Goal: Task Accomplishment & Management: Complete application form

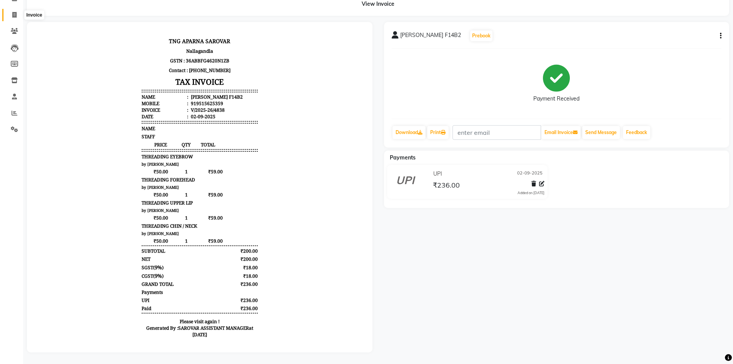
click at [13, 12] on icon at bounding box center [14, 15] width 4 height 6
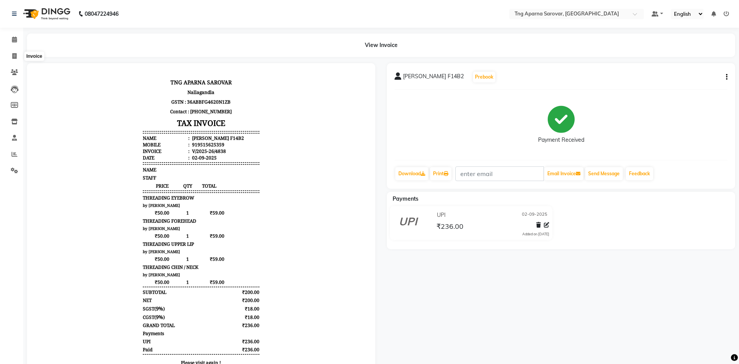
select select "7390"
select select "service"
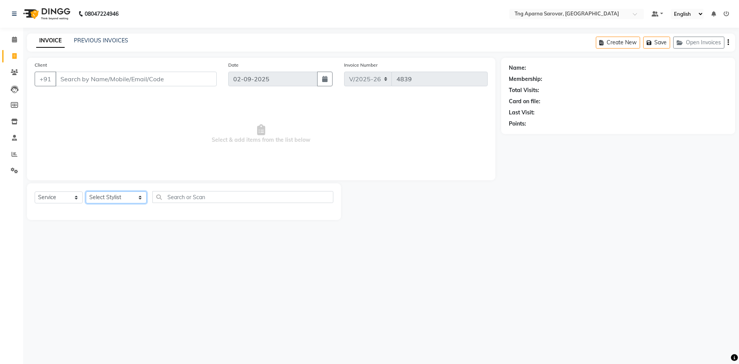
click at [120, 202] on select "Select Stylist [PERSON_NAME] [PERSON_NAME] MAM CHINNA DANISH [PERSON_NAME] POOJ…" at bounding box center [116, 197] width 61 height 12
click at [98, 82] on input "Client" at bounding box center [135, 79] width 161 height 15
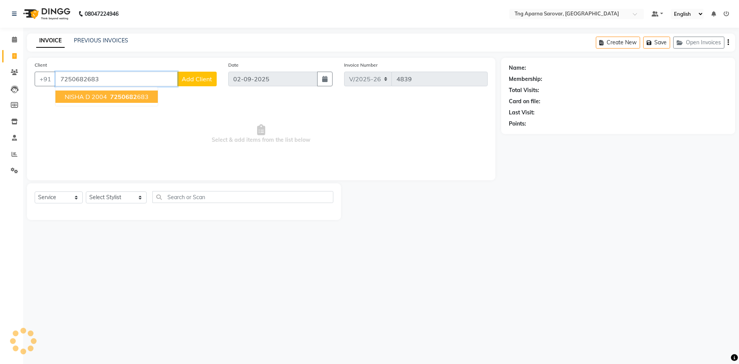
type input "7250682683"
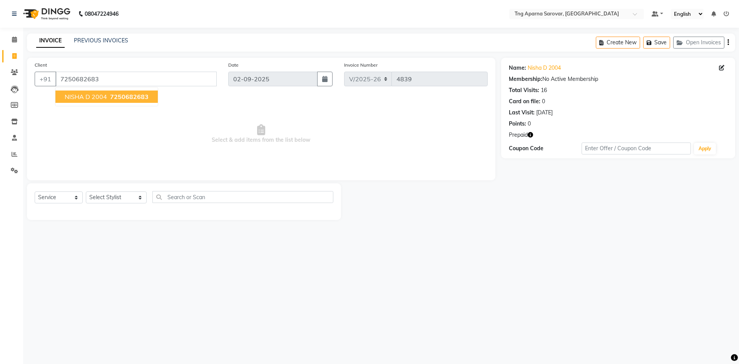
click at [107, 97] on button "NISHA D 2004 7250682683" at bounding box center [106, 96] width 102 height 12
click at [108, 195] on select "Select Stylist [PERSON_NAME] [PERSON_NAME] MAM CHINNA DANISH [PERSON_NAME] POOJ…" at bounding box center [116, 197] width 61 height 12
click at [299, 295] on div "08047224946 Select Location × Tng Aparna Sarovar, Nallagandla Default Panel My …" at bounding box center [369, 182] width 739 height 364
click at [544, 67] on link "Nisha D 2004" at bounding box center [543, 68] width 33 height 8
click at [128, 82] on input "7250682683" at bounding box center [135, 79] width 161 height 15
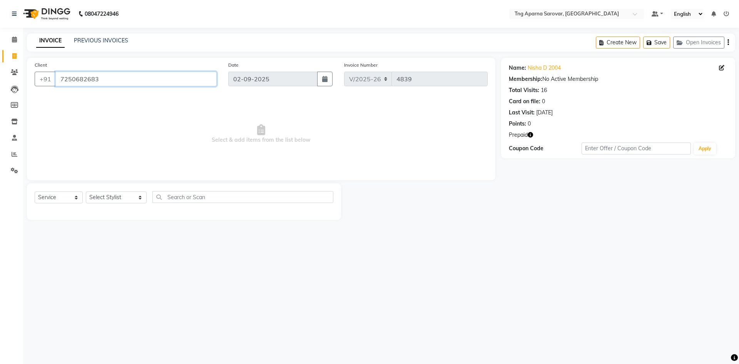
click at [128, 82] on input "7250682683" at bounding box center [135, 79] width 161 height 15
paste input "7250682683"
type input "7250682683"
click at [120, 197] on select "Select Stylist [PERSON_NAME] [PERSON_NAME] MAM CHINNA DANISH [PERSON_NAME] POOJ…" at bounding box center [116, 197] width 61 height 12
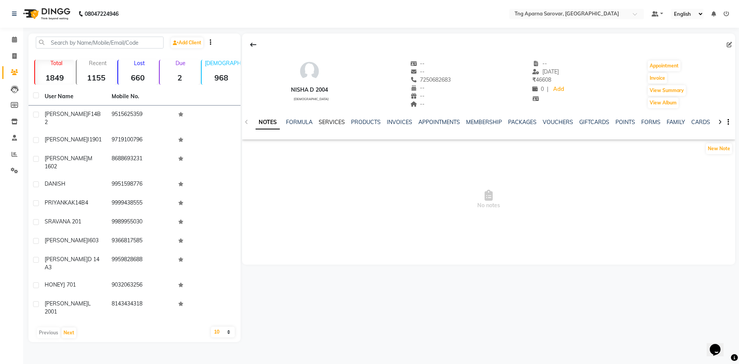
click at [331, 119] on link "SERVICES" at bounding box center [332, 121] width 26 height 7
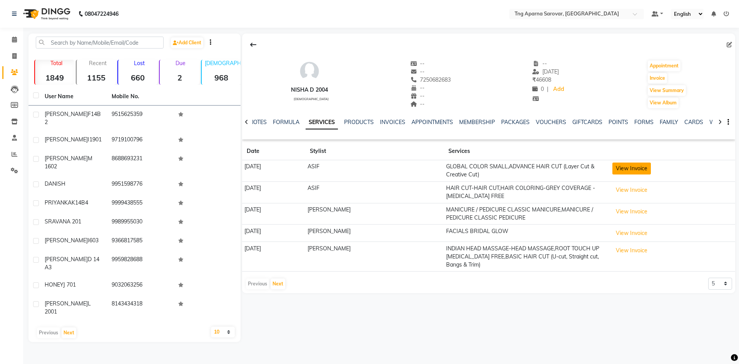
click at [633, 169] on button "View Invoice" at bounding box center [631, 168] width 38 height 12
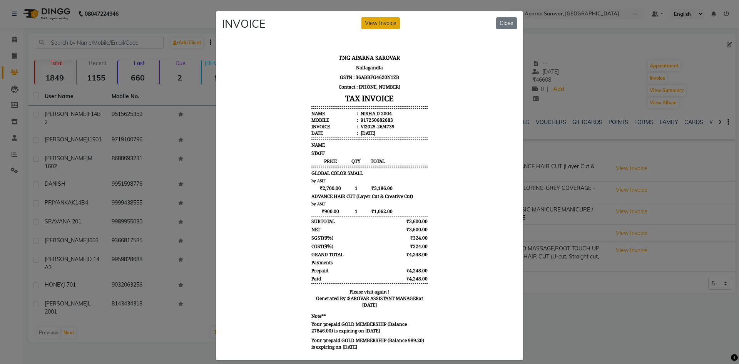
click at [375, 25] on button "View Invoice" at bounding box center [380, 23] width 38 height 12
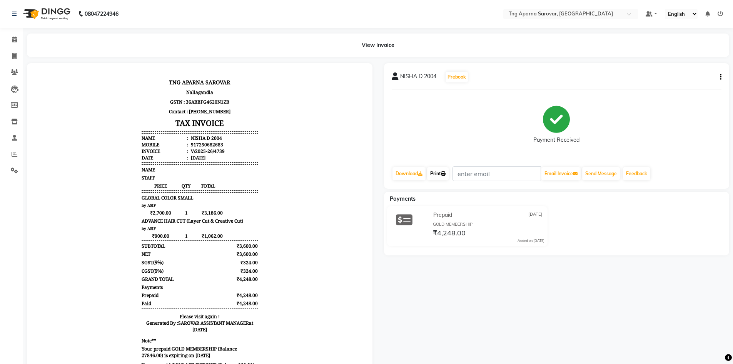
click at [437, 170] on link "Print" at bounding box center [438, 173] width 22 height 13
click at [14, 56] on icon at bounding box center [14, 56] width 4 height 6
select select "service"
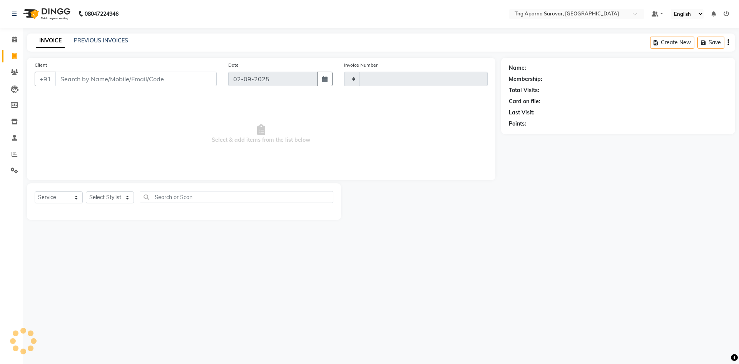
type input "4839"
select select "7390"
click at [8, 135] on span at bounding box center [14, 137] width 13 height 9
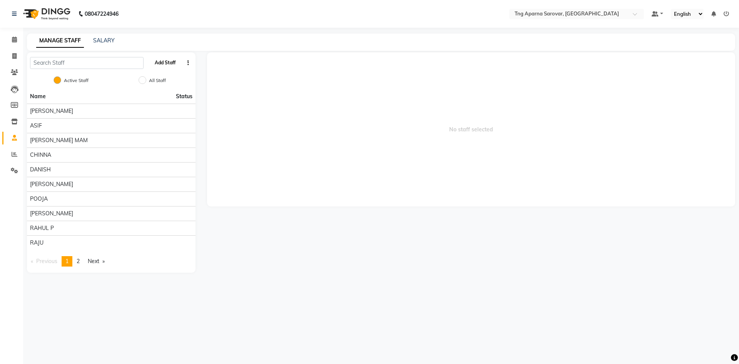
click at [160, 62] on button "Add Staff" at bounding box center [165, 62] width 27 height 13
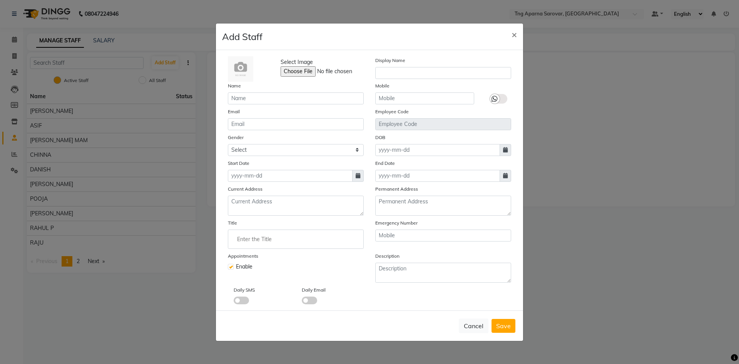
click at [396, 63] on label "Display Name" at bounding box center [390, 60] width 30 height 7
click at [394, 70] on input "text" at bounding box center [443, 73] width 136 height 12
type input "MUSKAN"
click at [264, 102] on input "text" at bounding box center [296, 98] width 136 height 12
type input "MUSKAN"
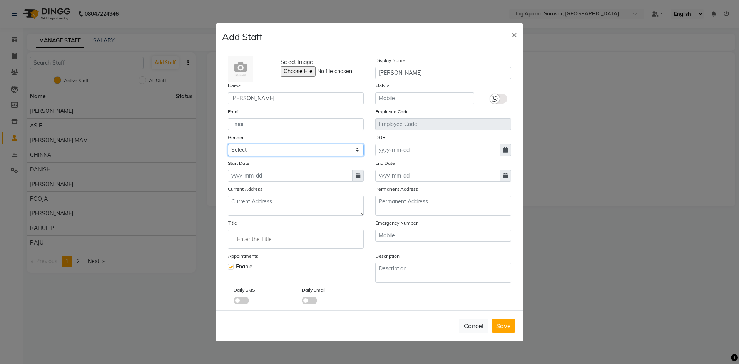
click at [287, 151] on select "Select Male Female Other Prefer Not To Say" at bounding box center [296, 150] width 136 height 12
select select "female"
click at [228, 144] on select "Select Male Female Other Prefer Not To Say" at bounding box center [296, 150] width 136 height 12
click at [358, 179] on span at bounding box center [358, 176] width 12 height 12
select select "9"
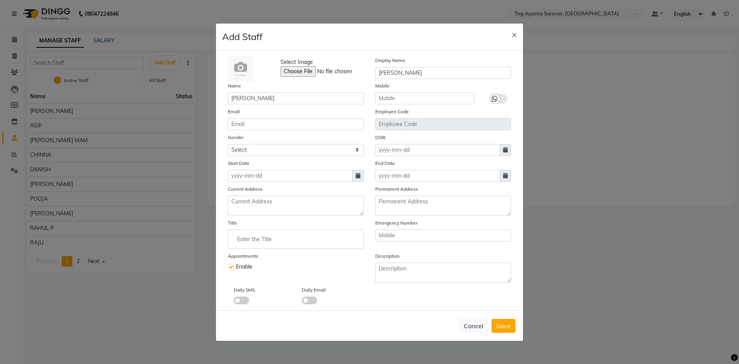
select select "2025"
click at [247, 214] on div "2" at bounding box center [248, 215] width 12 height 12
type input "02-09-2025"
click at [506, 331] on button "Save" at bounding box center [503, 326] width 24 height 14
select select
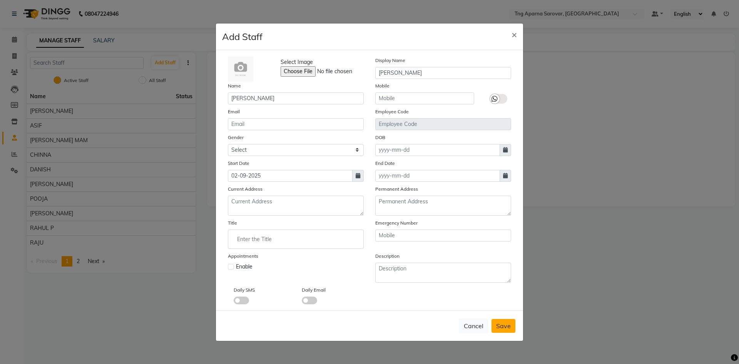
checkbox input "false"
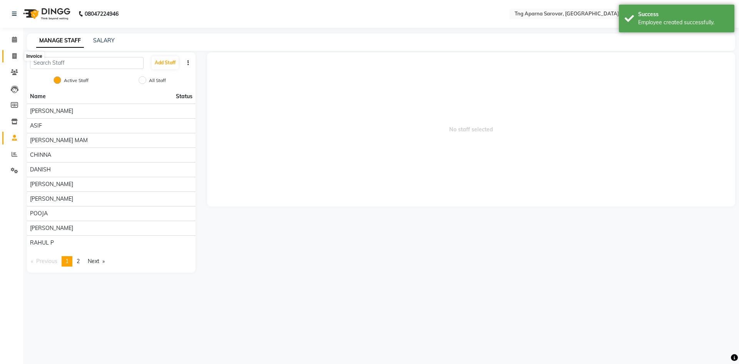
click at [11, 56] on span at bounding box center [14, 56] width 13 height 9
select select "service"
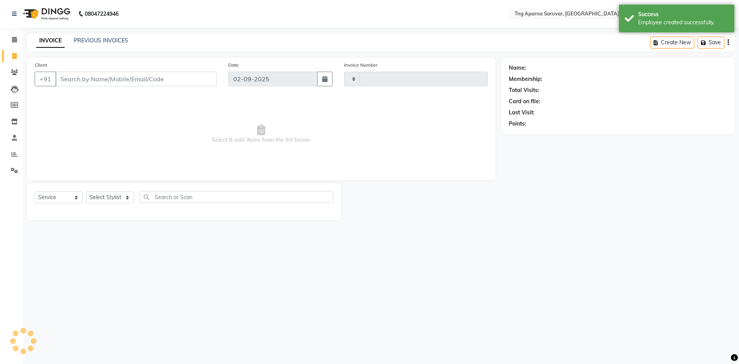
type input "4839"
select select "7390"
type input "7250682683"
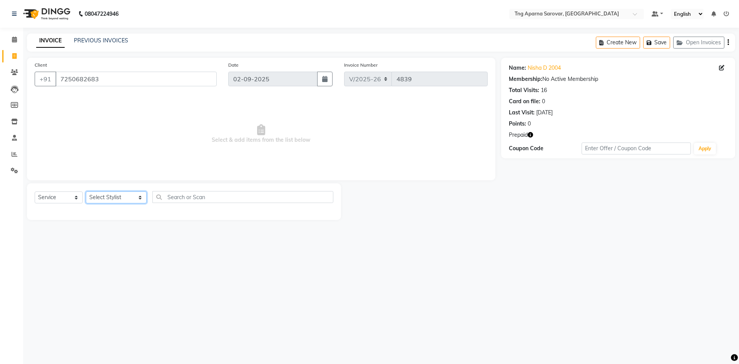
click at [96, 198] on select "Select Stylist [PERSON_NAME] [PERSON_NAME] MAM CHINNA DANISH [PERSON_NAME] POOJ…" at bounding box center [116, 197] width 61 height 12
click at [141, 84] on input "7250682683" at bounding box center [135, 79] width 161 height 15
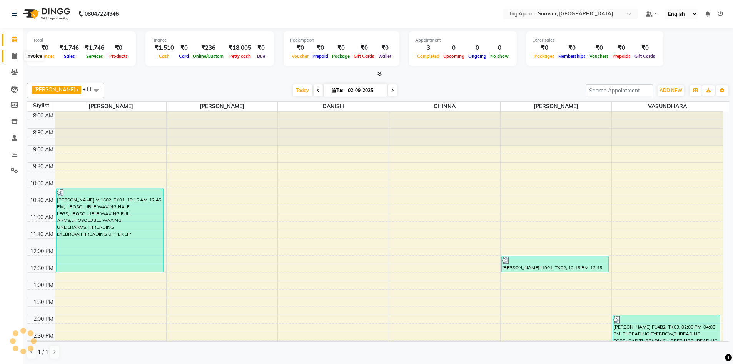
click at [16, 53] on icon at bounding box center [14, 56] width 4 height 6
select select "service"
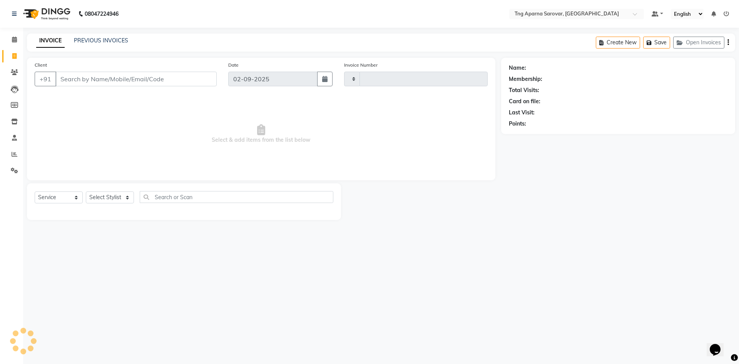
type input "4839"
select select "7390"
type input "7250682683"
click at [115, 197] on select "Select Stylist" at bounding box center [110, 197] width 48 height 12
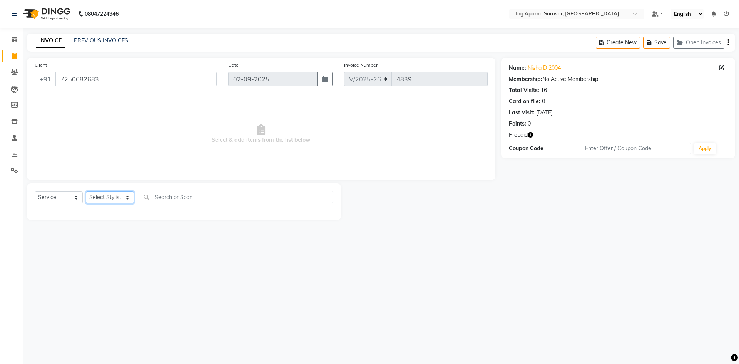
click at [115, 197] on select "Select Stylist" at bounding box center [110, 197] width 48 height 12
click at [128, 198] on select "Select Stylist" at bounding box center [110, 197] width 48 height 12
click at [194, 200] on input "text" at bounding box center [237, 197] width 194 height 12
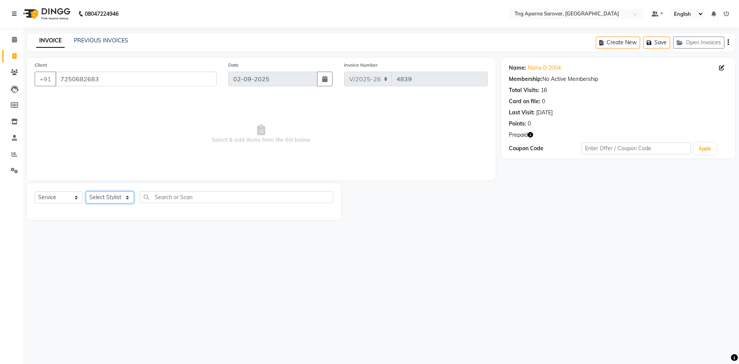
click at [115, 192] on select "Select Stylist" at bounding box center [110, 197] width 48 height 12
click at [115, 195] on select "Select Stylist" at bounding box center [110, 197] width 48 height 12
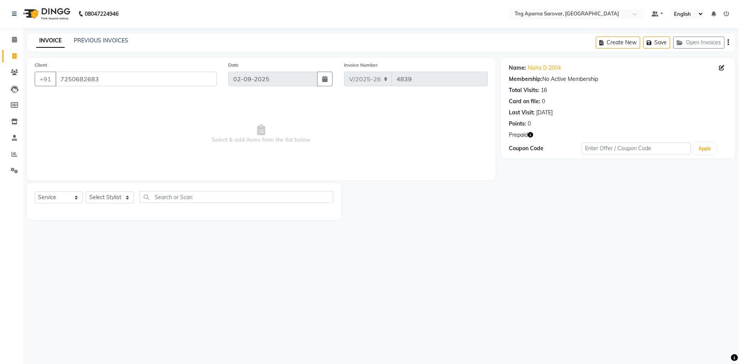
click at [473, 268] on div "08047224946 Select Location × Tng Aparna Sarovar, Nallagandla Default Panel My …" at bounding box center [369, 182] width 739 height 364
click at [112, 199] on select "Select Stylist" at bounding box center [110, 197] width 48 height 12
click at [149, 198] on input "text" at bounding box center [237, 197] width 194 height 12
click at [116, 197] on select "Select Stylist" at bounding box center [110, 197] width 48 height 12
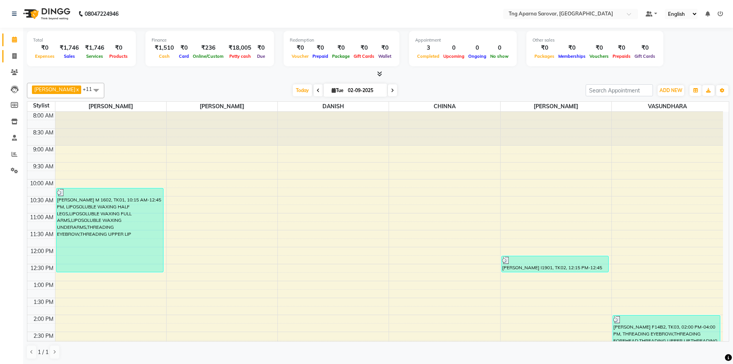
click at [7, 56] on link "Invoice" at bounding box center [11, 56] width 18 height 13
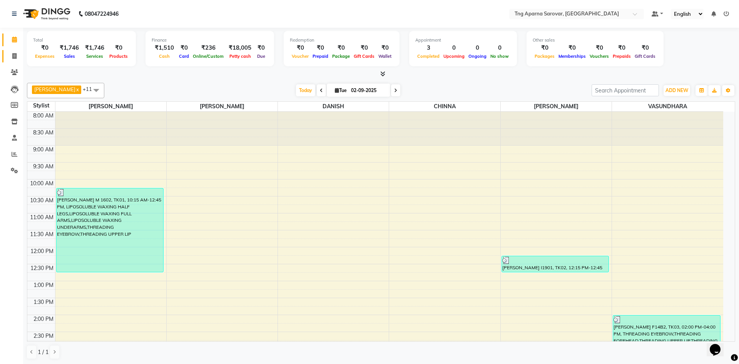
select select "7390"
select select "service"
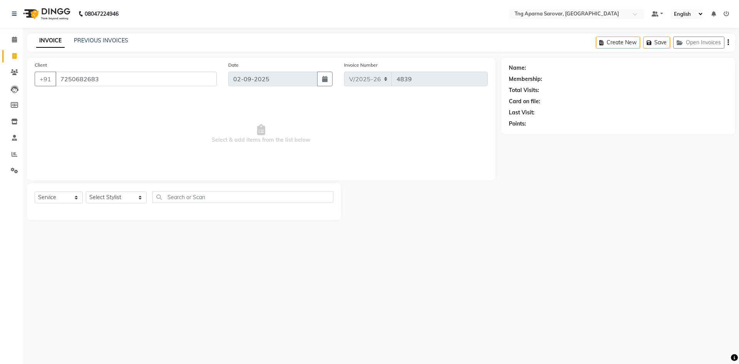
type input "7250682683"
click at [120, 193] on select "Select Stylist ANUSHA ASIF BHAGYASHREE MAM CHINNA DANISH KAIF KHAN MUSKAN POOJA…" at bounding box center [116, 197] width 61 height 12
click at [86, 191] on select "Select Stylist ANUSHA ASIF BHAGYASHREE MAM CHINNA DANISH KAIF KHAN MUSKAN POOJA…" at bounding box center [116, 197] width 61 height 12
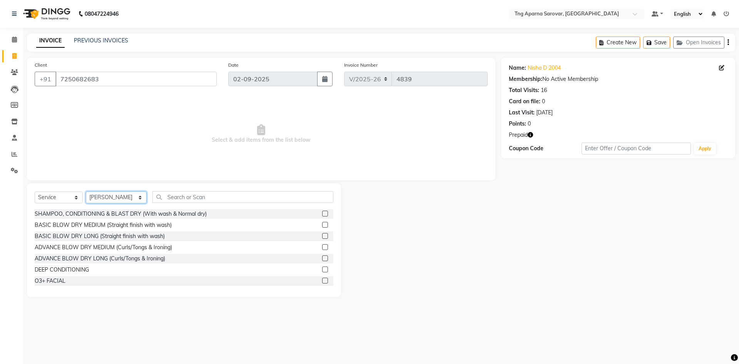
click at [113, 198] on select "Select Stylist ANUSHA ASIF BHAGYASHREE MAM CHINNA DANISH KAIF KHAN MUSKAN POOJA…" at bounding box center [116, 197] width 61 height 12
select select "90657"
click at [86, 191] on select "Select Stylist ANUSHA ASIF BHAGYASHREE MAM CHINNA DANISH KAIF KHAN MUSKAN POOJA…" at bounding box center [116, 197] width 61 height 12
click at [189, 200] on input "text" at bounding box center [242, 197] width 181 height 12
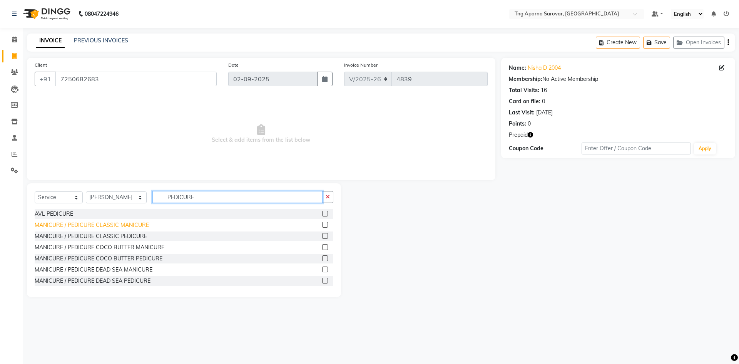
type input "PEDICURE"
click at [139, 225] on div "MANICURE / PEDICURE CLASSIC MANICURE" at bounding box center [92, 225] width 114 height 8
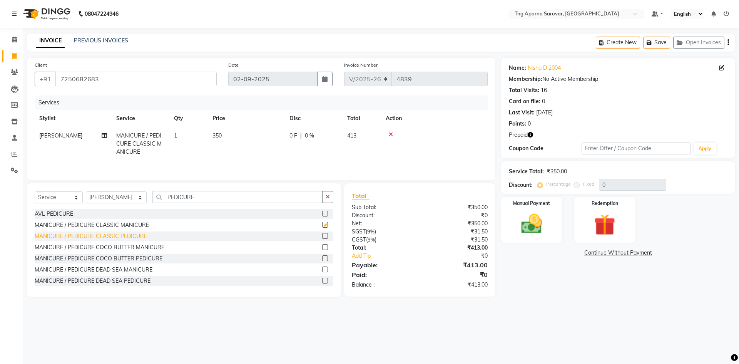
checkbox input "false"
click at [142, 236] on div "MANICURE / PEDICURE CLASSIC PEDICURE" at bounding box center [91, 236] width 112 height 8
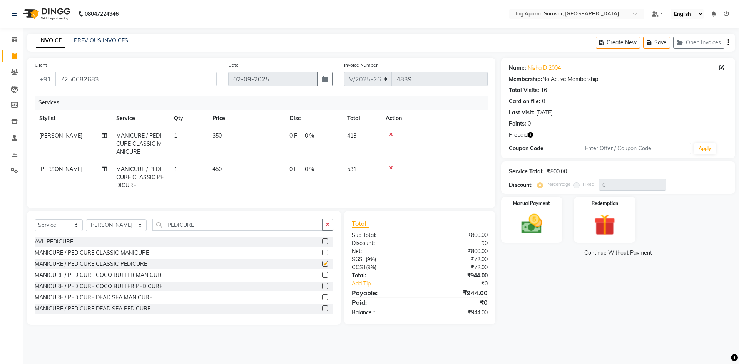
checkbox input "false"
click at [187, 230] on input "PEDICURE" at bounding box center [237, 225] width 170 height 12
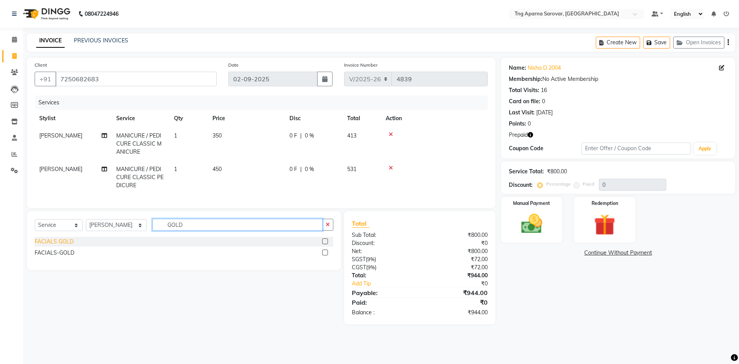
type input "GOLD"
click at [51, 245] on div "FACIALS GOLD" at bounding box center [54, 241] width 39 height 8
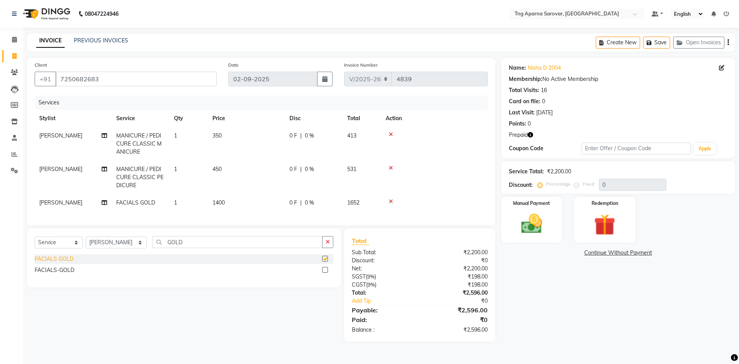
checkbox input "false"
click at [619, 229] on img at bounding box center [604, 224] width 36 height 27
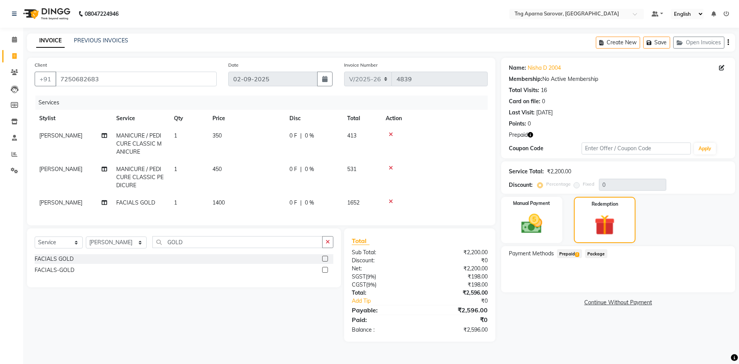
click at [570, 255] on span "Prepaid 2" at bounding box center [569, 253] width 25 height 9
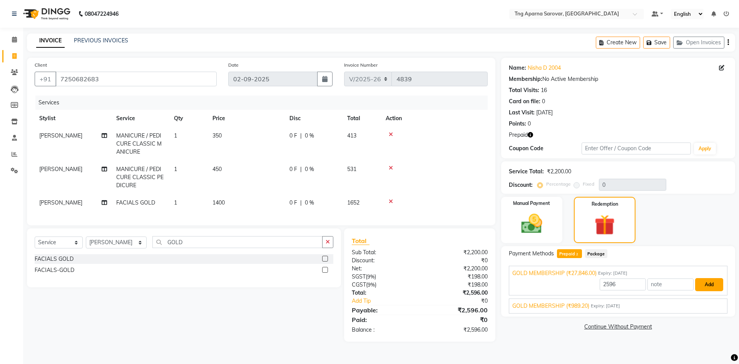
click at [706, 283] on button "Add" at bounding box center [709, 284] width 28 height 13
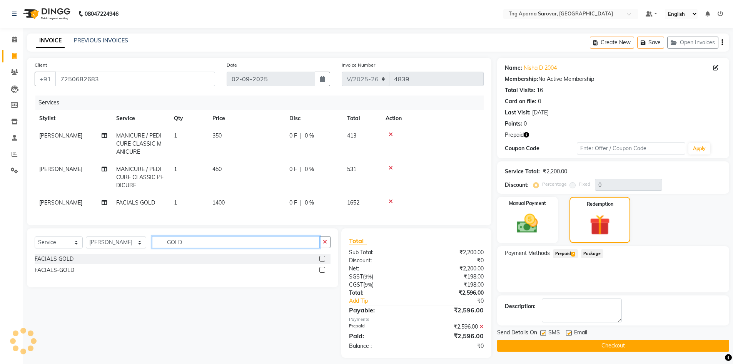
click at [187, 247] on input "GOLD" at bounding box center [236, 242] width 168 height 12
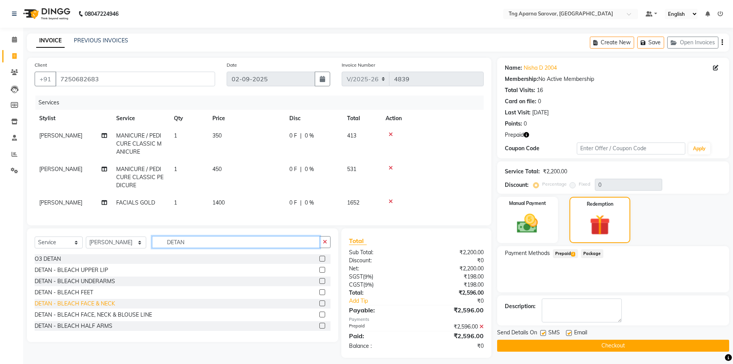
type input "DETAN"
click at [87, 307] on div "DETAN - BLEACH FACE & NECK" at bounding box center [75, 303] width 80 height 8
checkbox input "false"
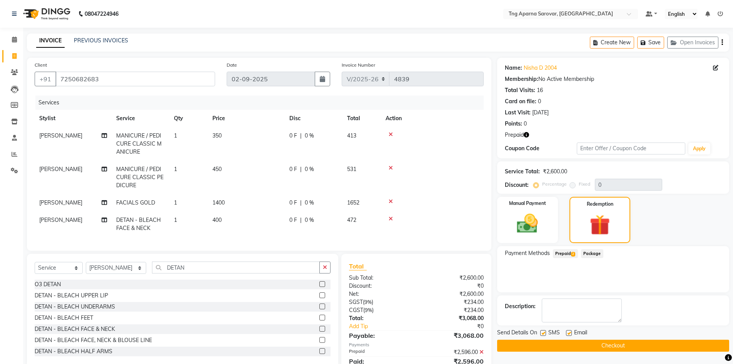
click at [217, 219] on span "400" at bounding box center [216, 219] width 9 height 7
select select "90657"
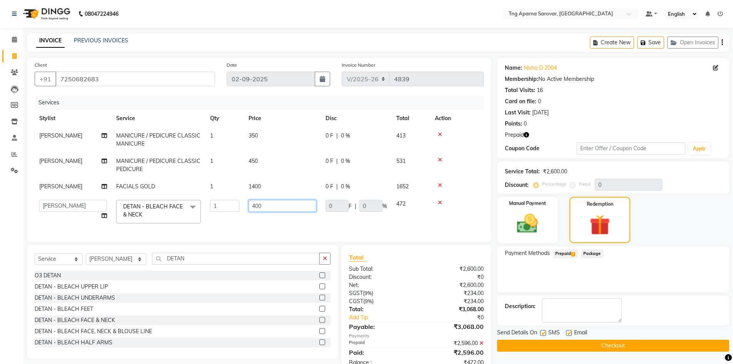
click at [255, 207] on input "400" at bounding box center [283, 206] width 68 height 12
type input "600"
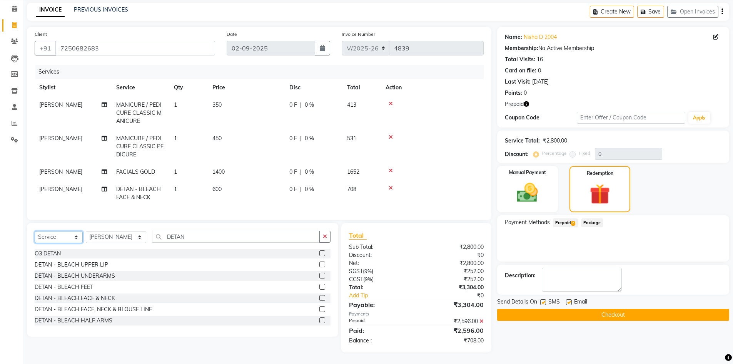
scroll to position [37, 0]
click at [482, 321] on icon at bounding box center [481, 320] width 4 height 5
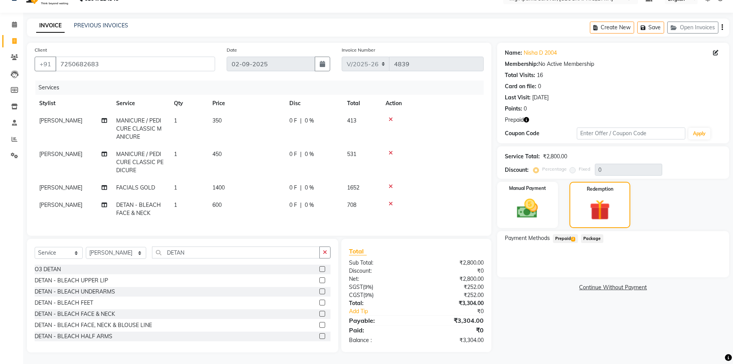
scroll to position [21, 0]
click at [561, 234] on span "Prepaid 2" at bounding box center [565, 238] width 25 height 9
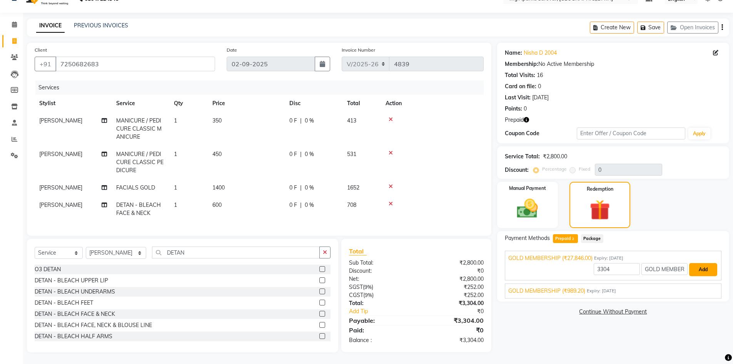
click at [704, 264] on button "Add" at bounding box center [703, 269] width 28 height 13
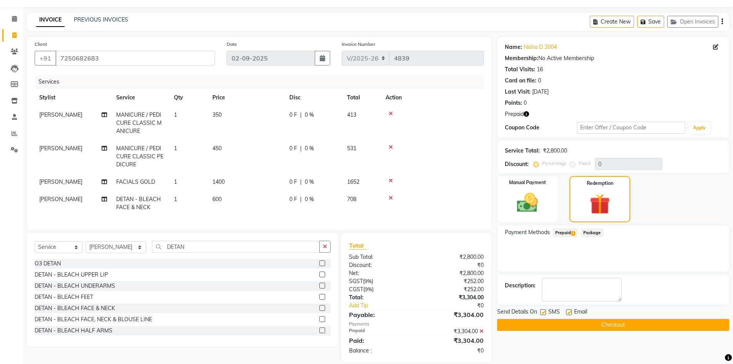
click at [638, 330] on button "Checkout" at bounding box center [613, 325] width 232 height 12
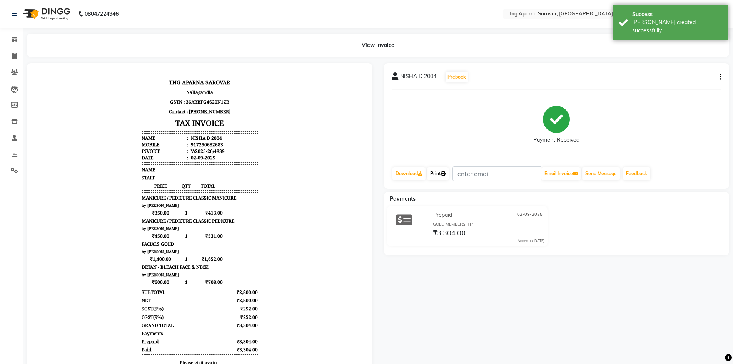
click at [442, 168] on link "Print" at bounding box center [438, 173] width 22 height 13
